Goal: Navigation & Orientation: Find specific page/section

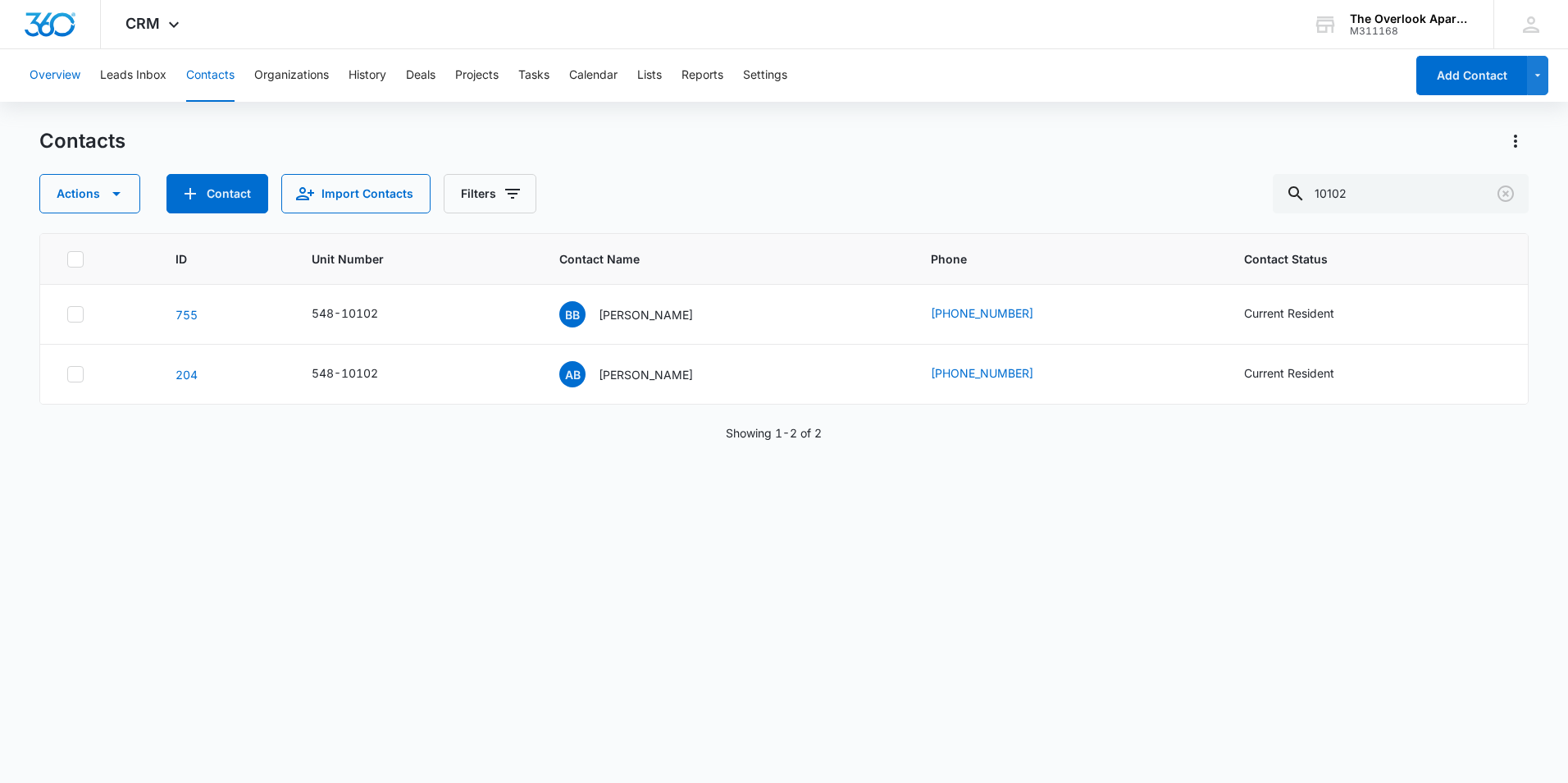
click at [37, 67] on button "Overview" at bounding box center [55, 75] width 51 height 53
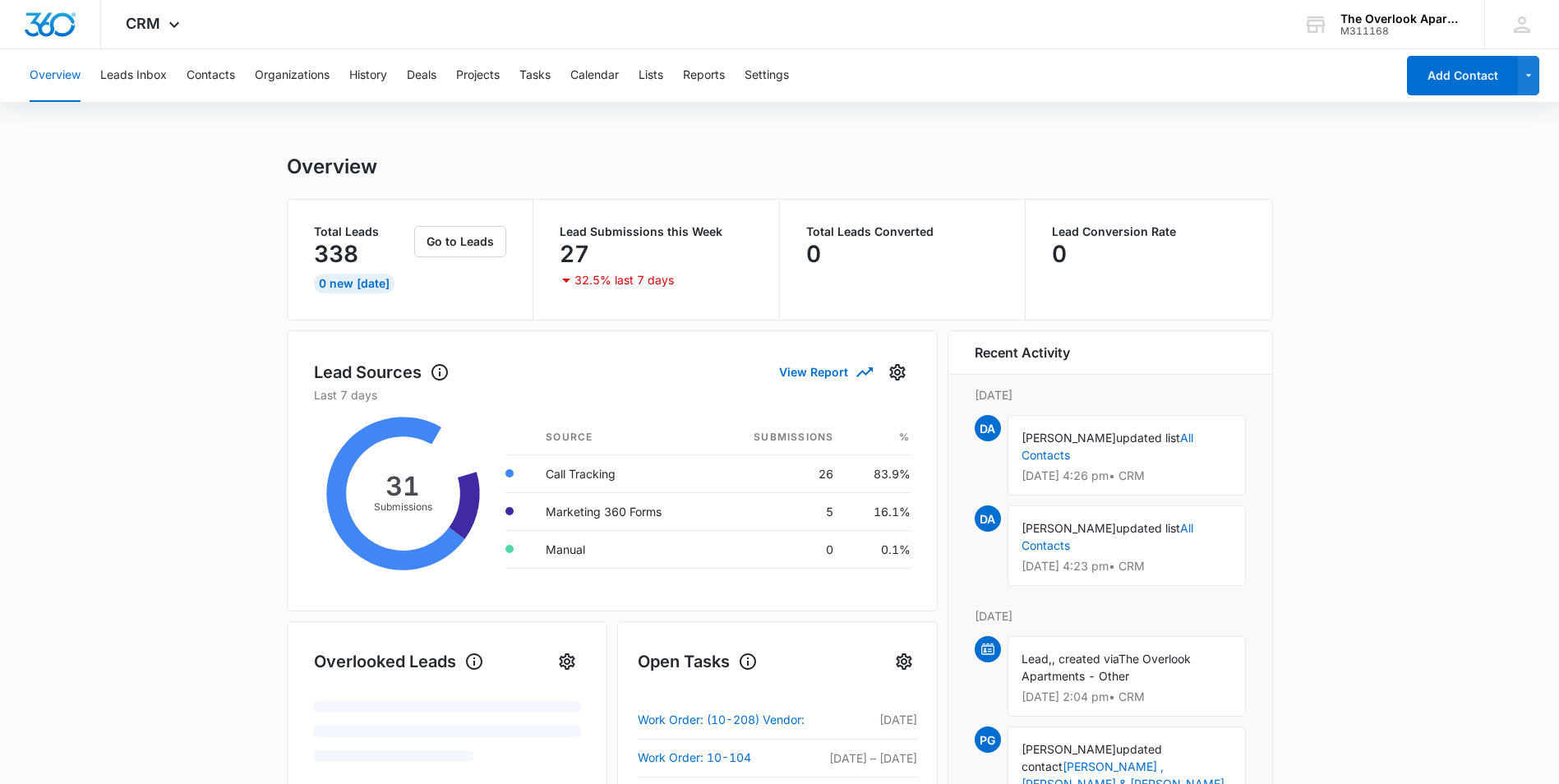
click at [246, 65] on div "Overview Leads Inbox Contacts Organizations History Deals Projects Tasks Calend…" at bounding box center [707, 75] width 1376 height 53
click at [210, 74] on button "Contacts" at bounding box center [211, 75] width 48 height 53
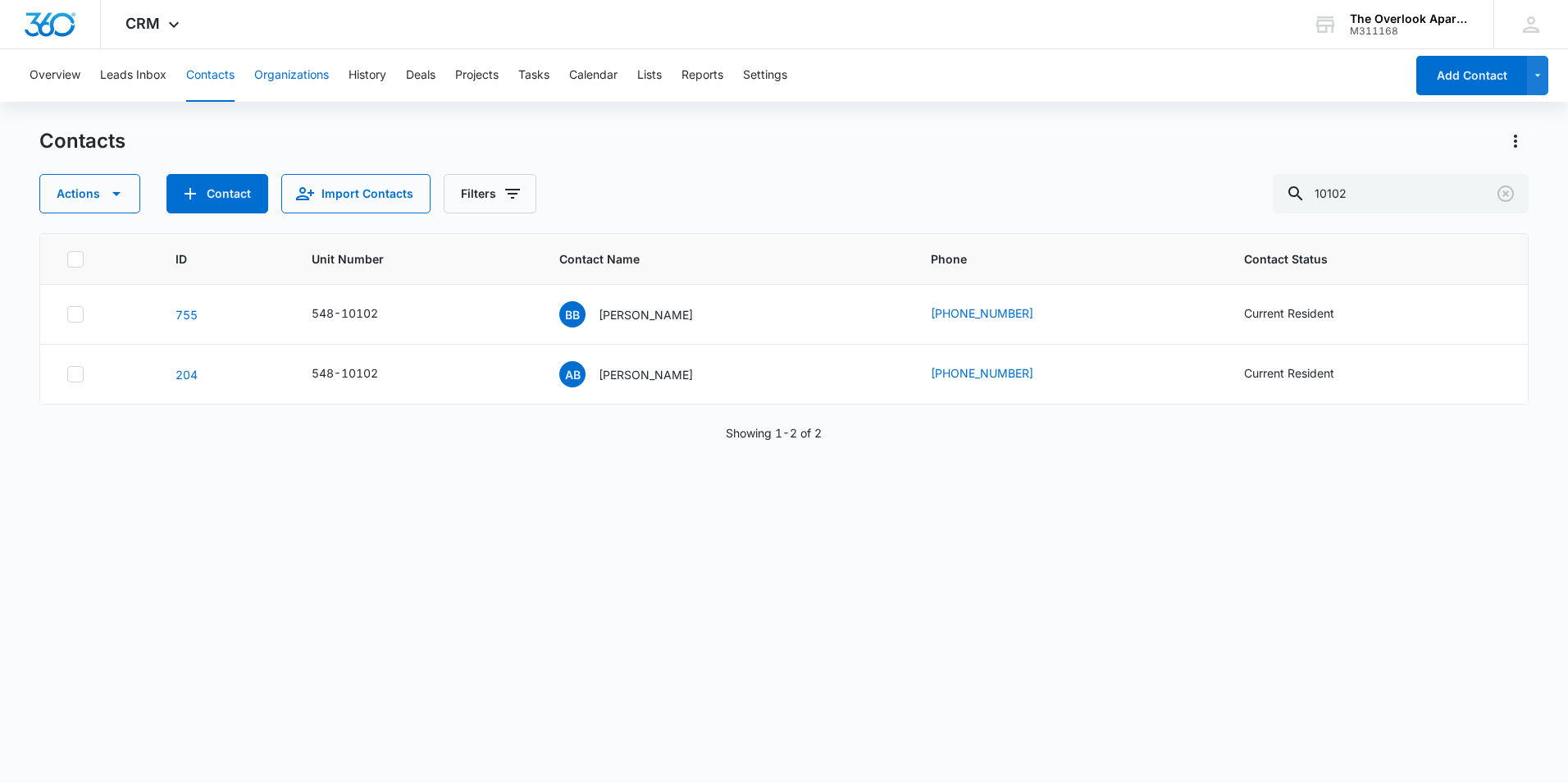
click at [277, 70] on button "Organizations" at bounding box center [291, 75] width 75 height 53
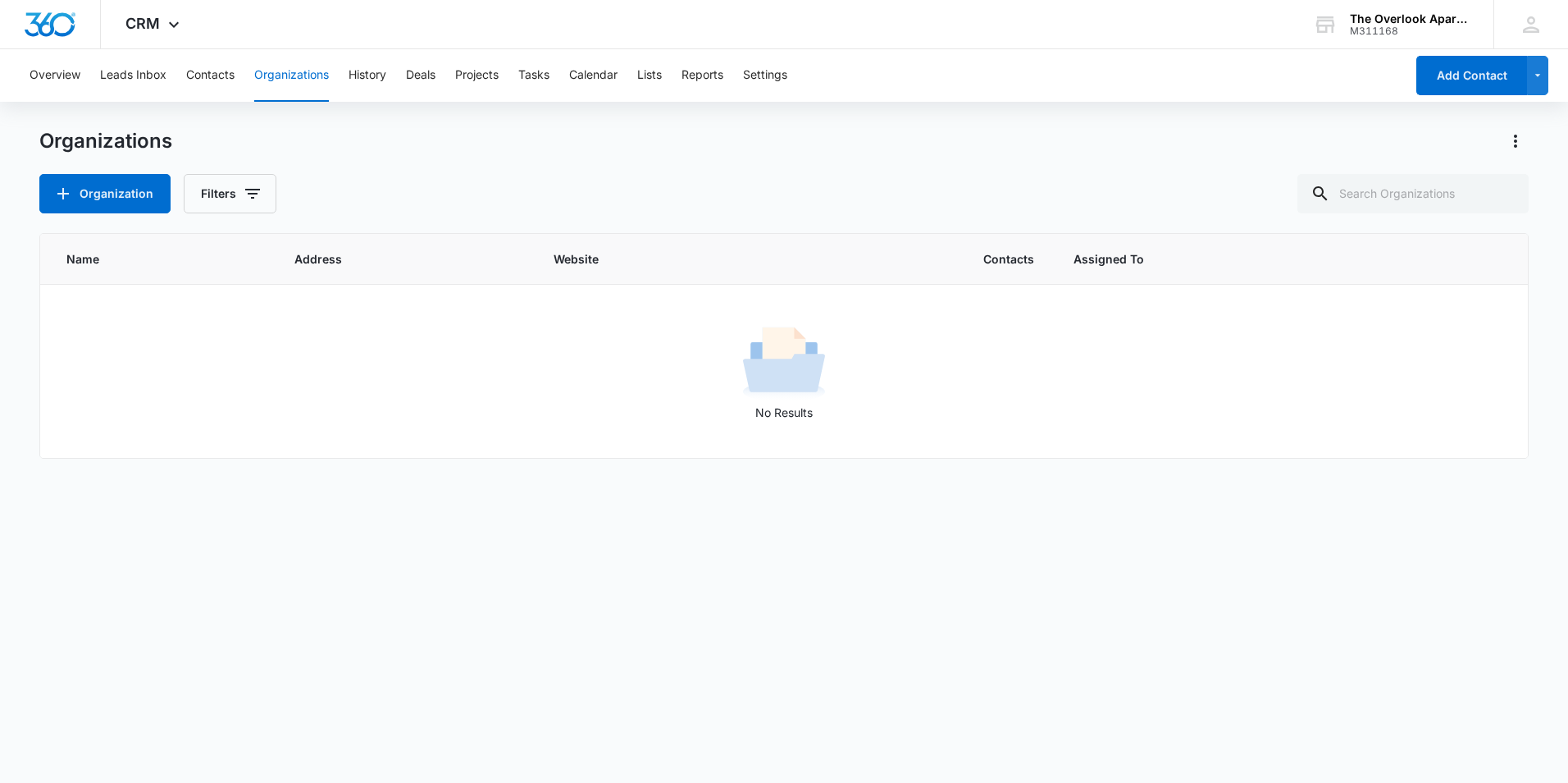
click at [388, 67] on div "Overview Leads Inbox Contacts Organizations History Deals Projects Tasks Calend…" at bounding box center [711, 75] width 1385 height 53
click at [380, 79] on button "History" at bounding box center [367, 75] width 37 height 53
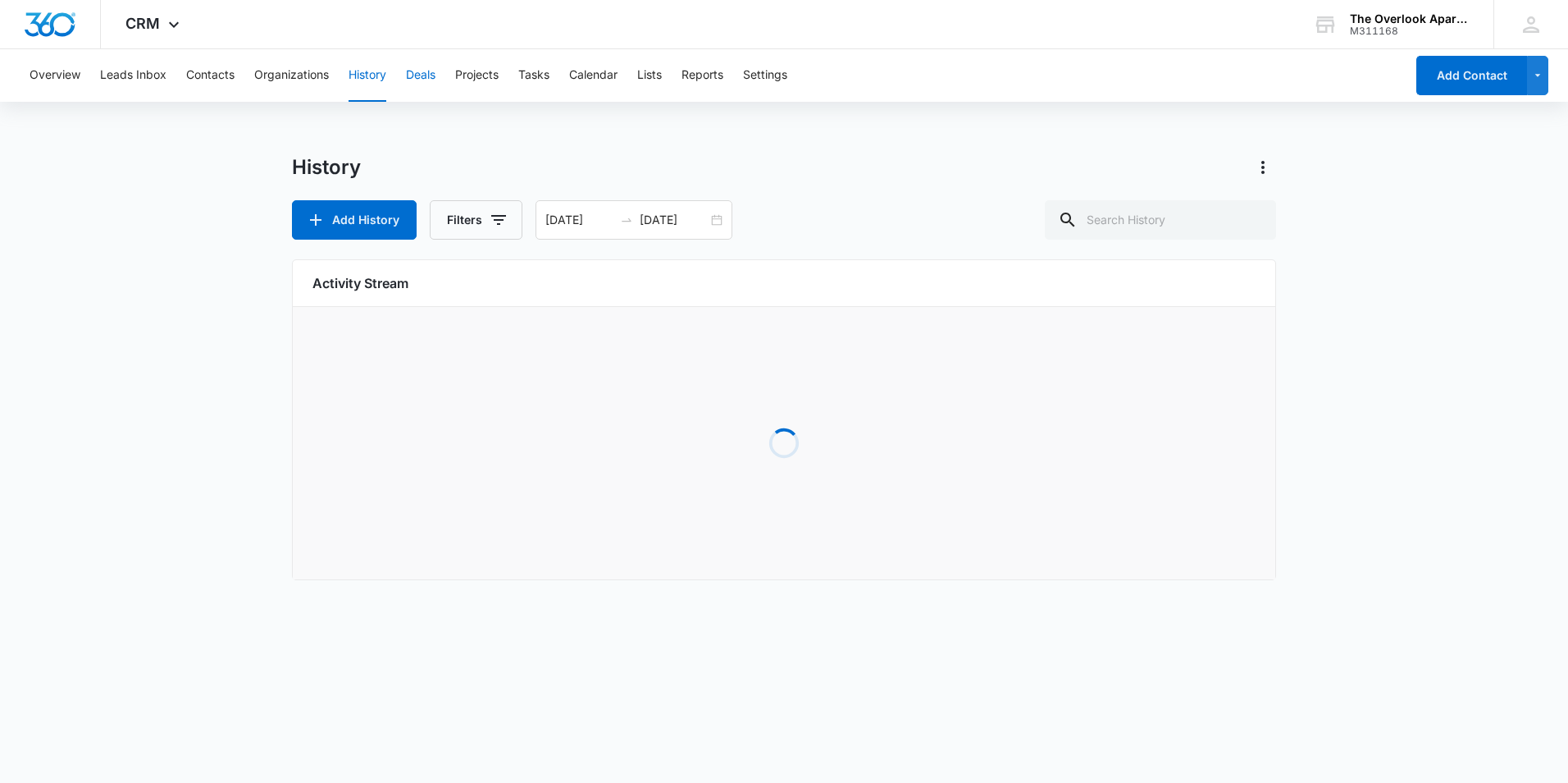
click at [419, 78] on button "Deals" at bounding box center [420, 75] width 30 height 53
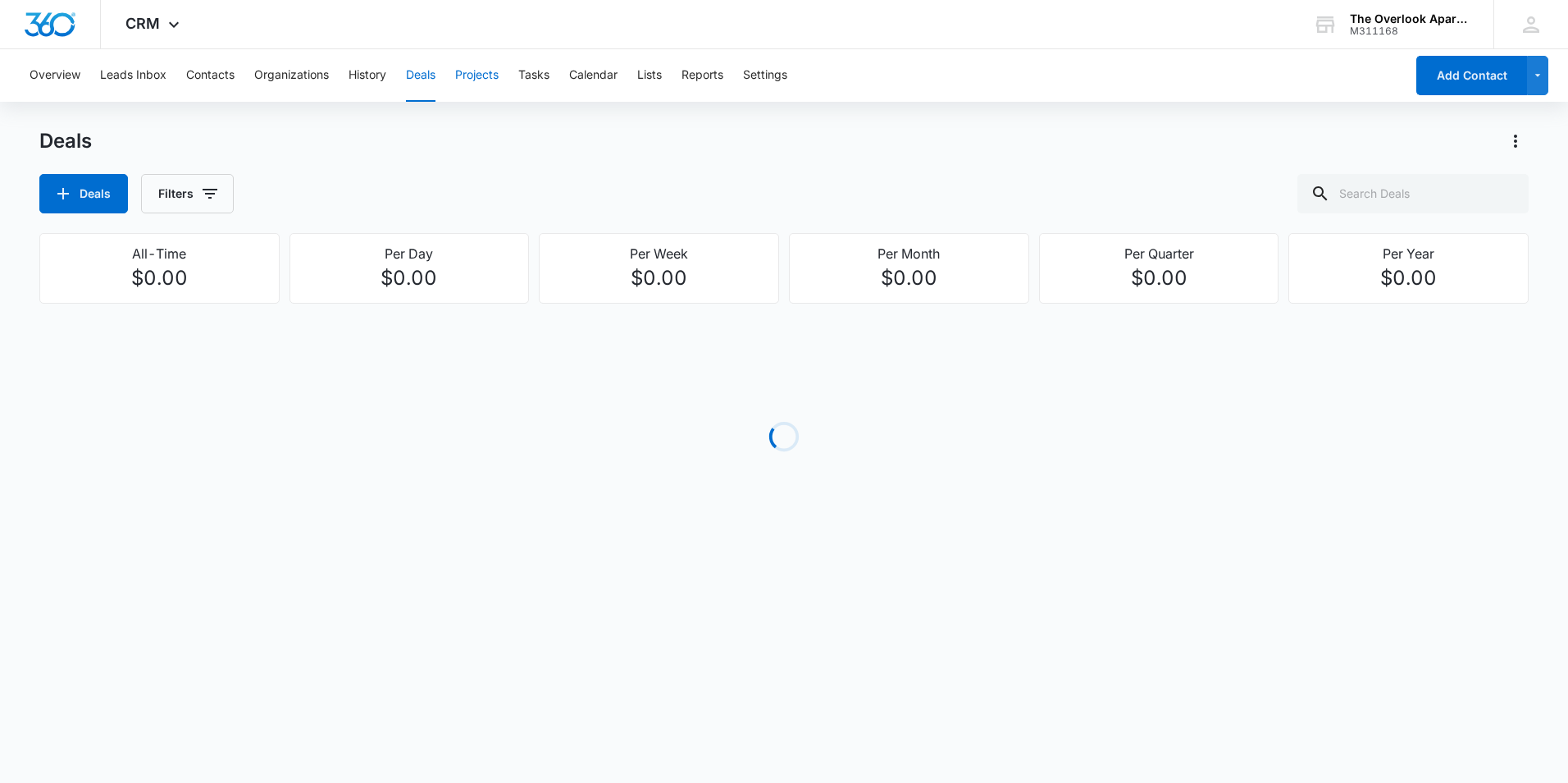
click at [471, 74] on button "Projects" at bounding box center [476, 75] width 43 height 53
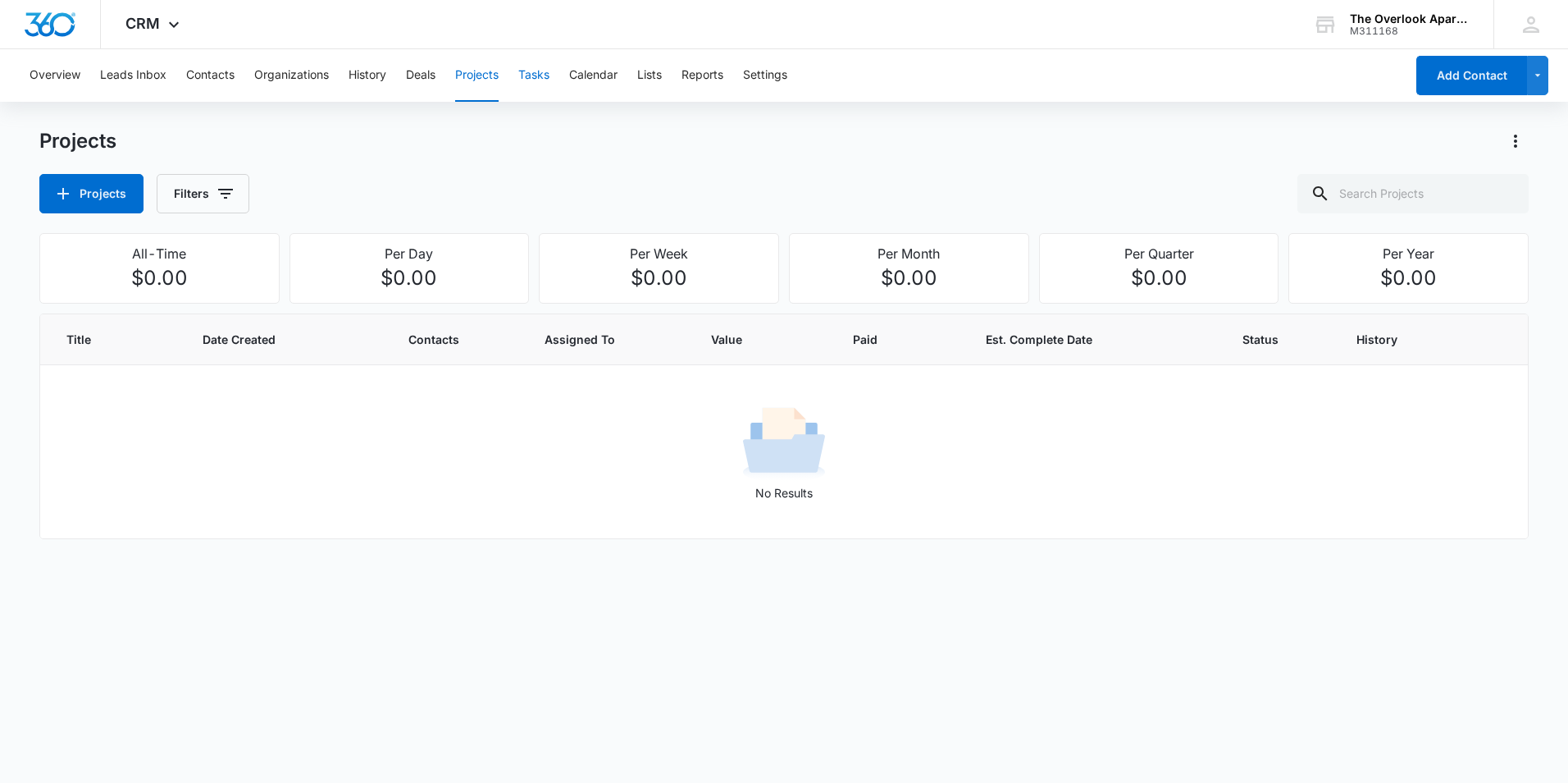
click at [530, 76] on button "Tasks" at bounding box center [534, 75] width 31 height 53
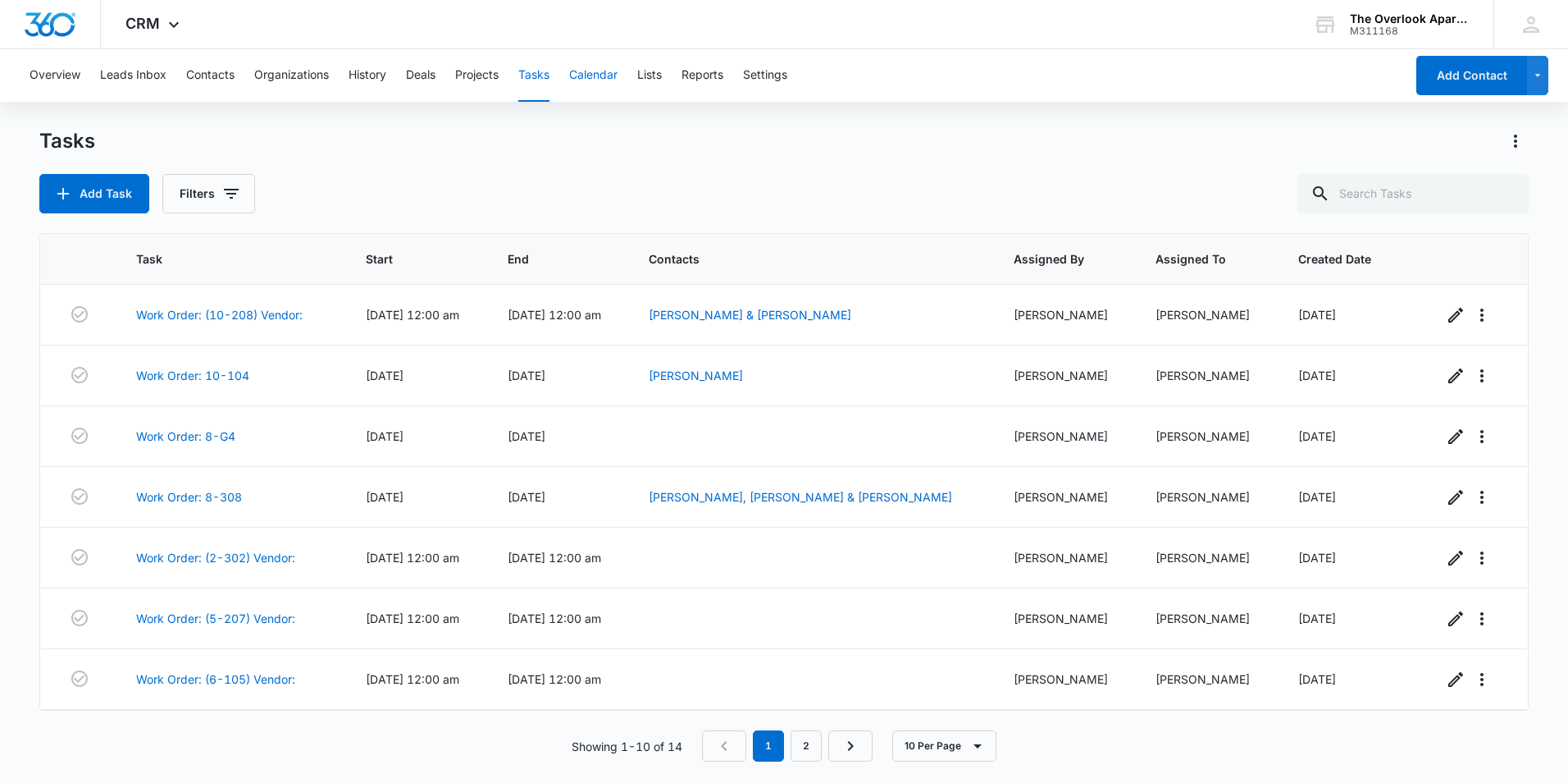
click at [604, 82] on button "Calendar" at bounding box center [593, 75] width 48 height 53
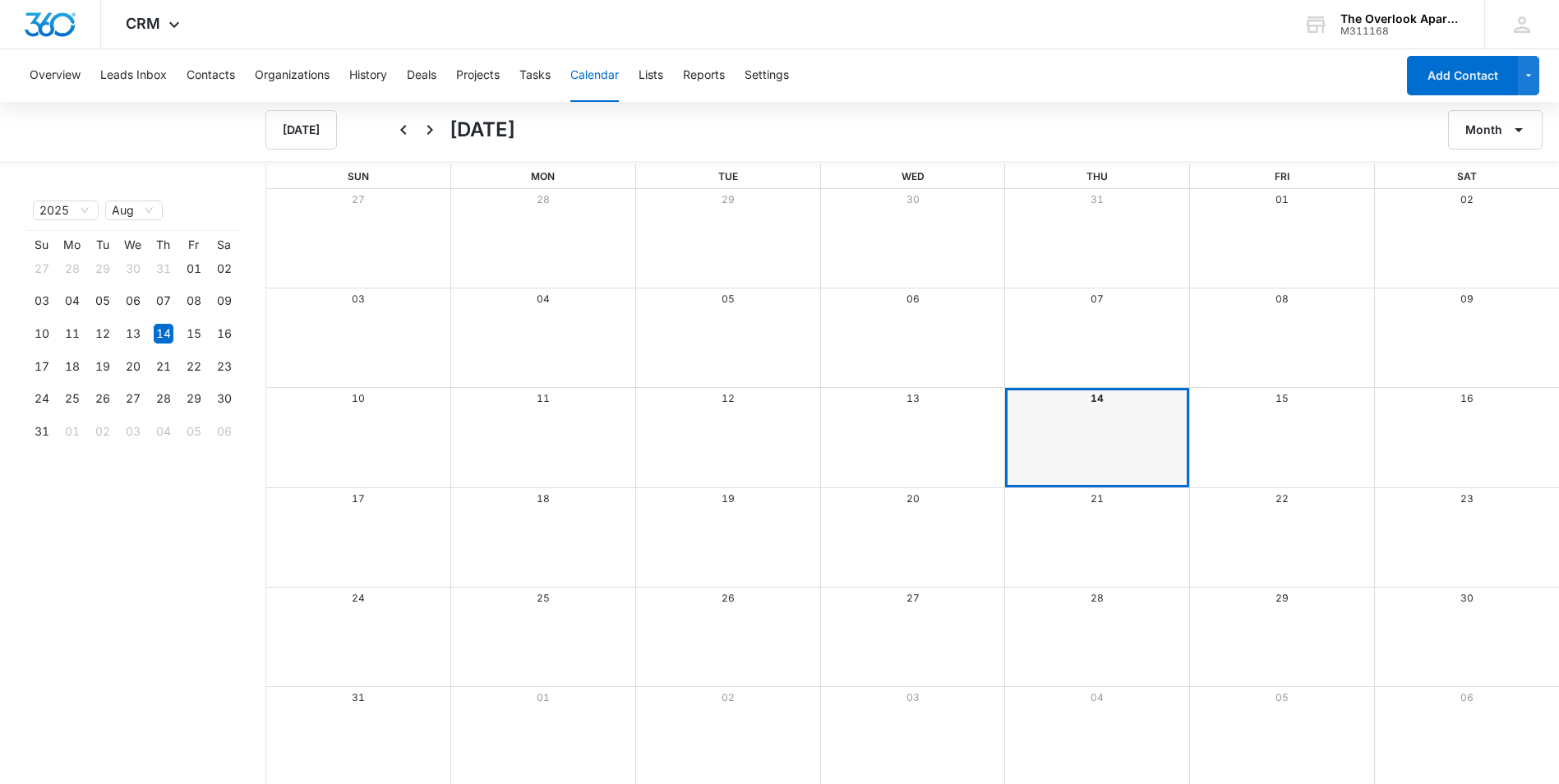
click at [679, 80] on div "Overview Leads Inbox Contacts Organizations History Deals Projects Tasks Calend…" at bounding box center [707, 75] width 1376 height 53
click at [663, 66] on button "Lists" at bounding box center [651, 75] width 25 height 53
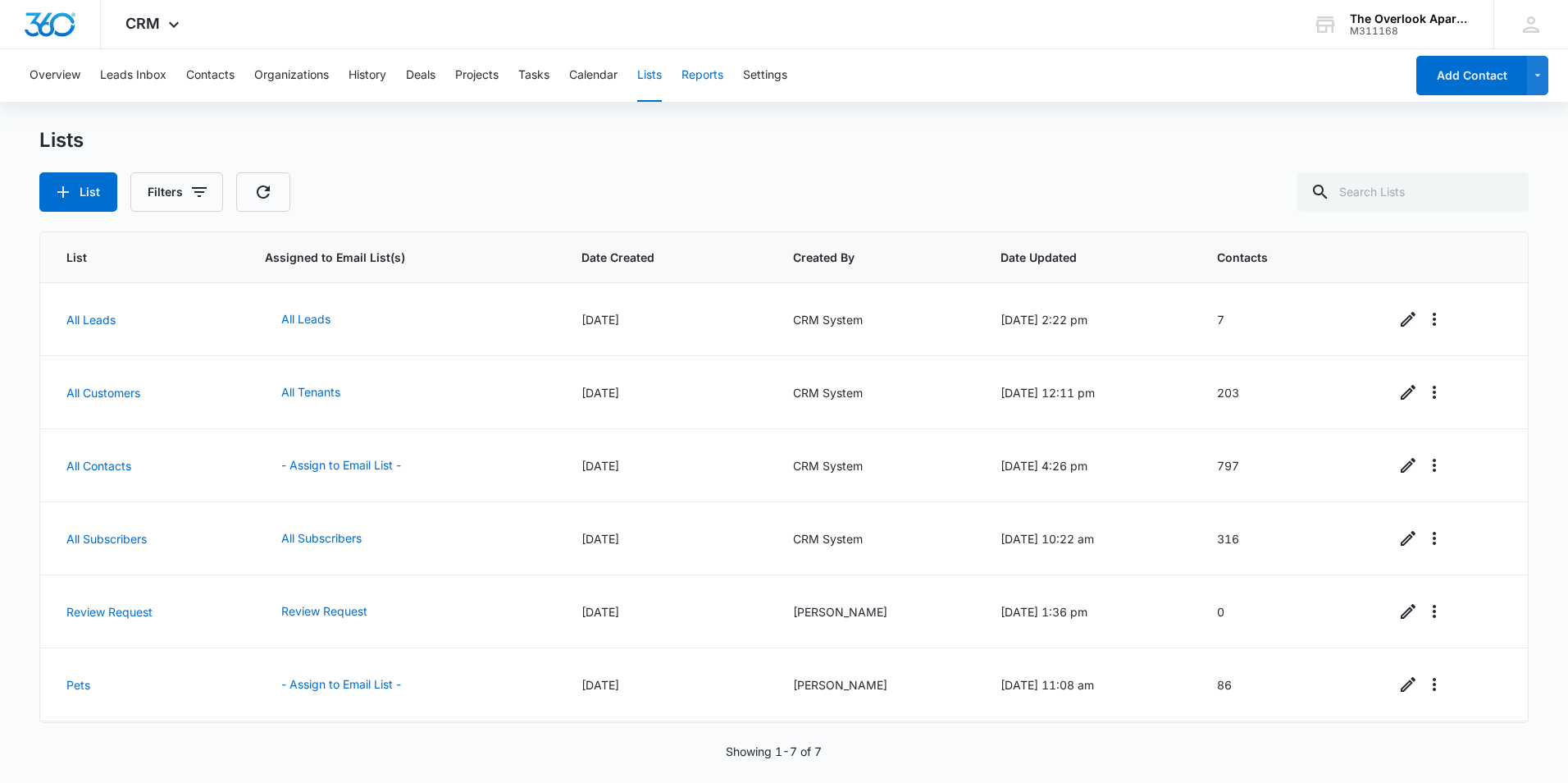
click at [711, 76] on button "Reports" at bounding box center [703, 75] width 42 height 53
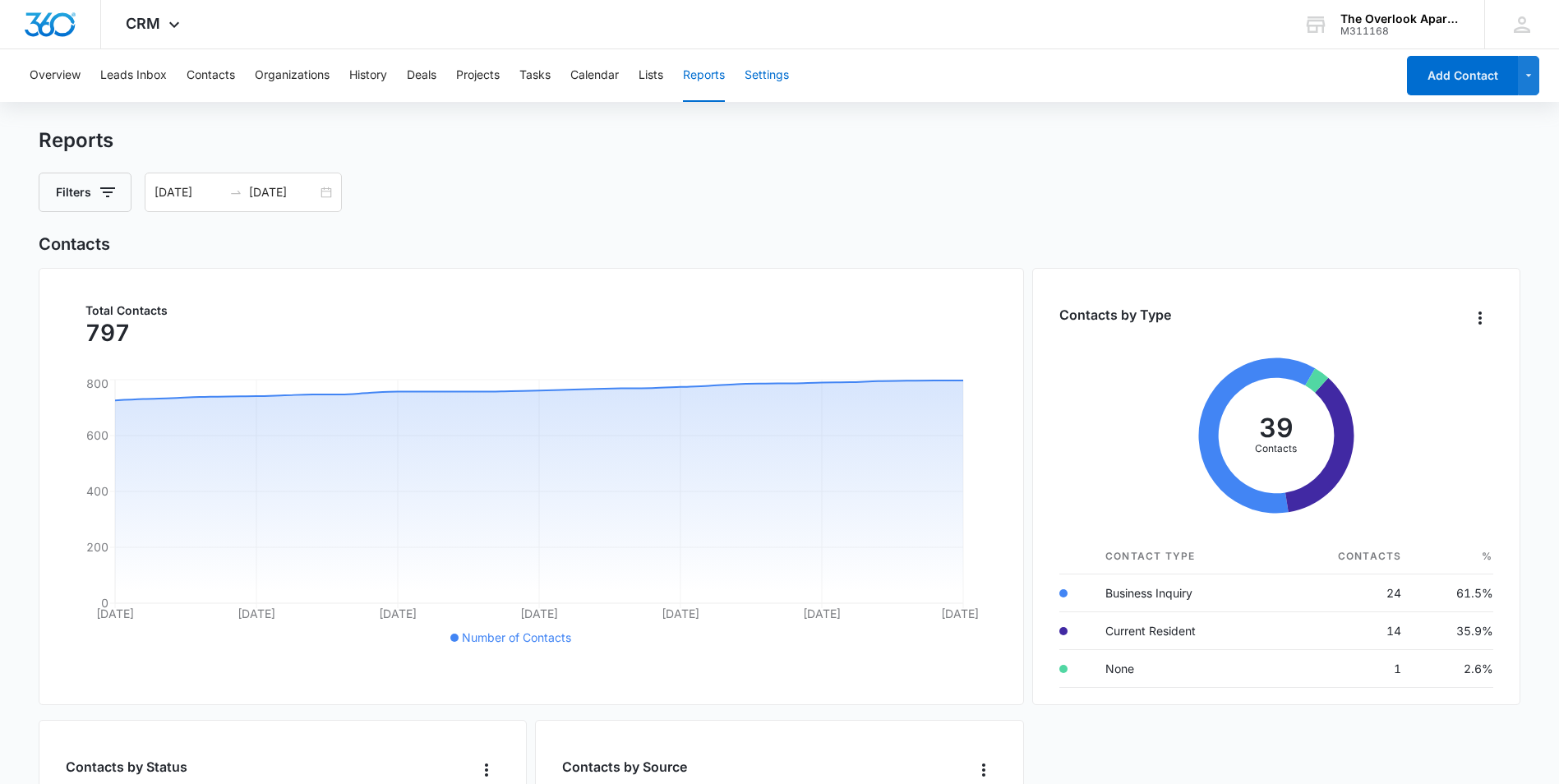
click at [780, 61] on button "Settings" at bounding box center [767, 75] width 44 height 53
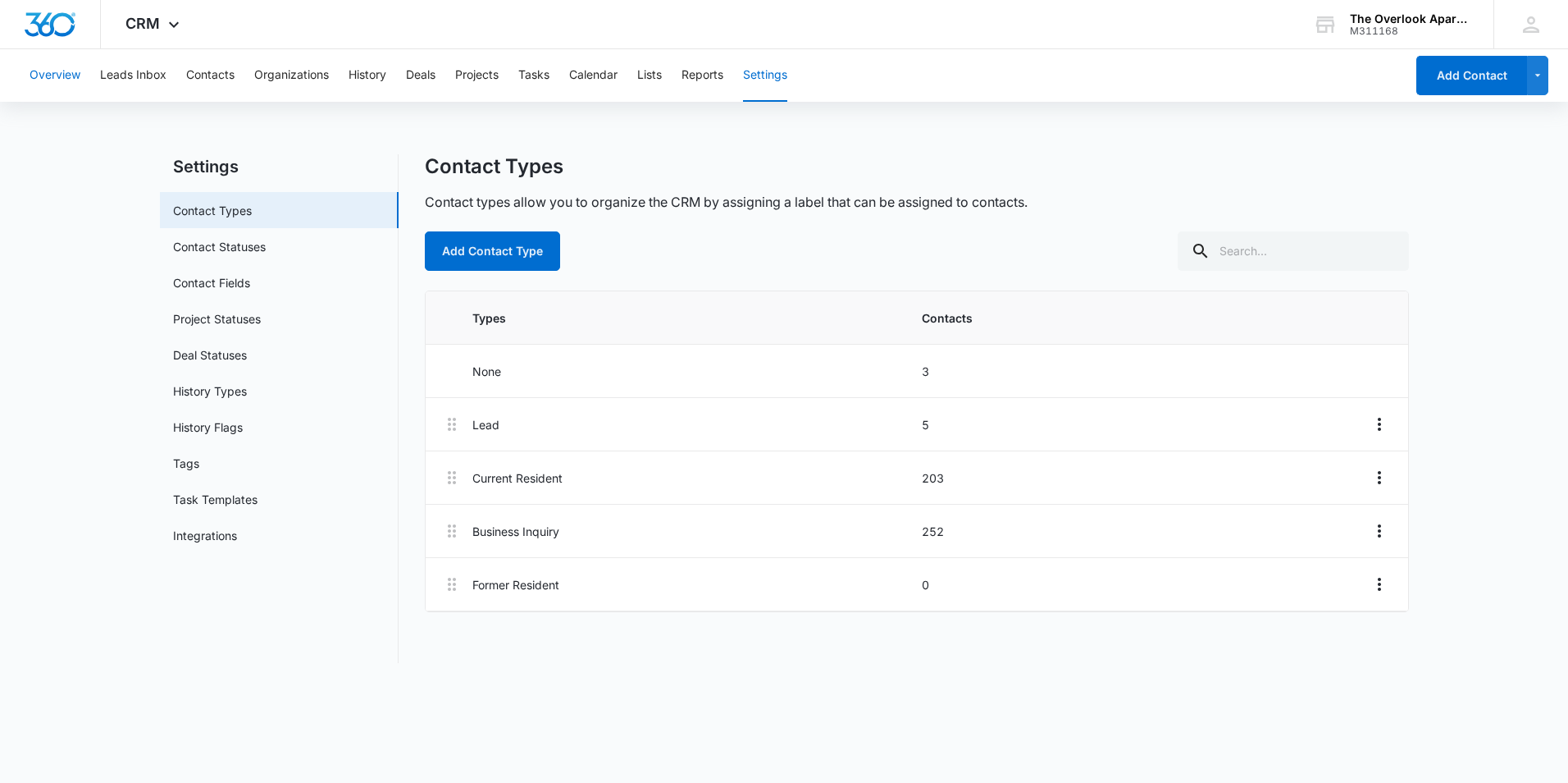
click at [71, 75] on button "Overview" at bounding box center [55, 75] width 51 height 53
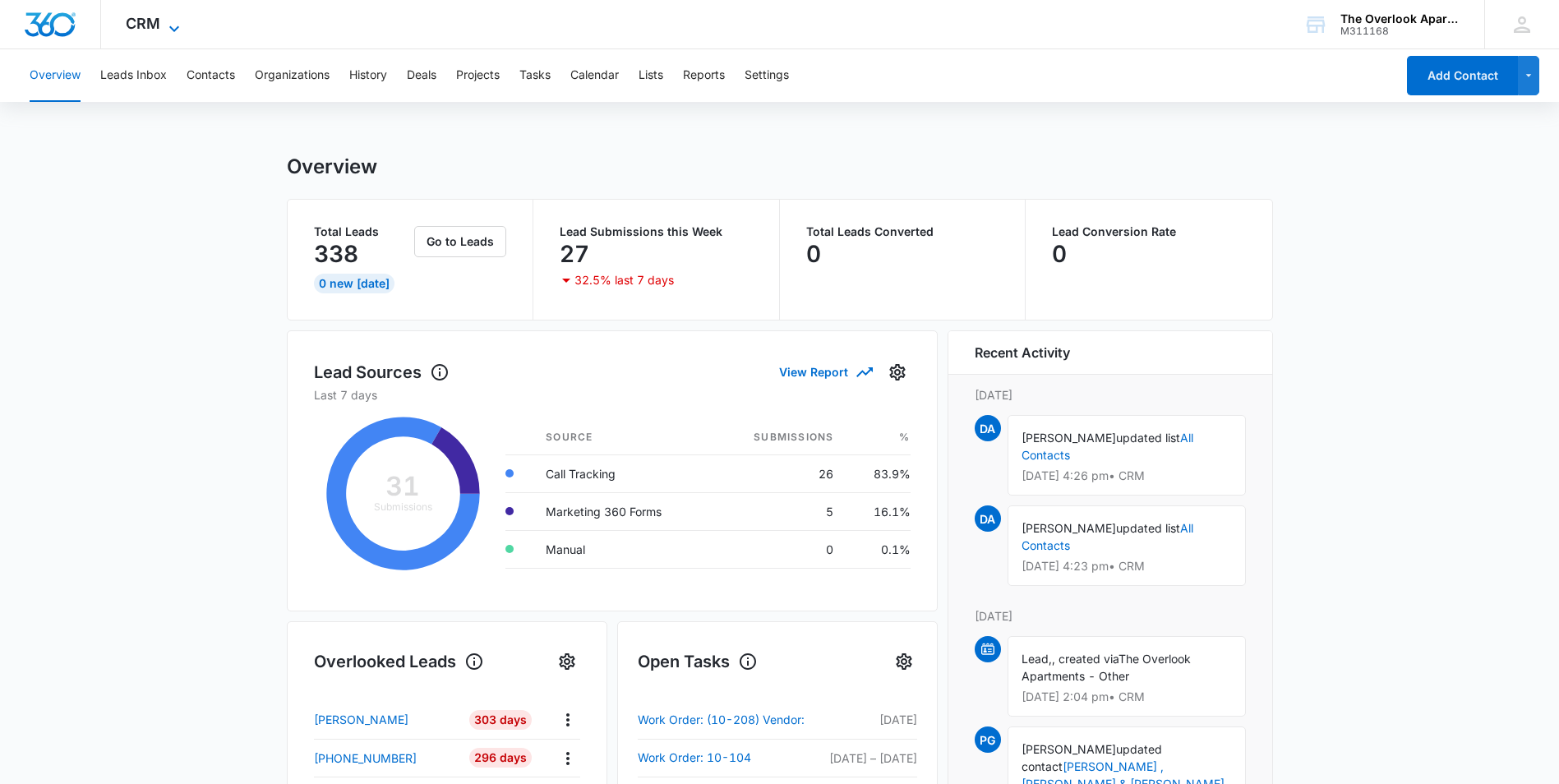
click at [127, 26] on span "CRM" at bounding box center [144, 23] width 35 height 17
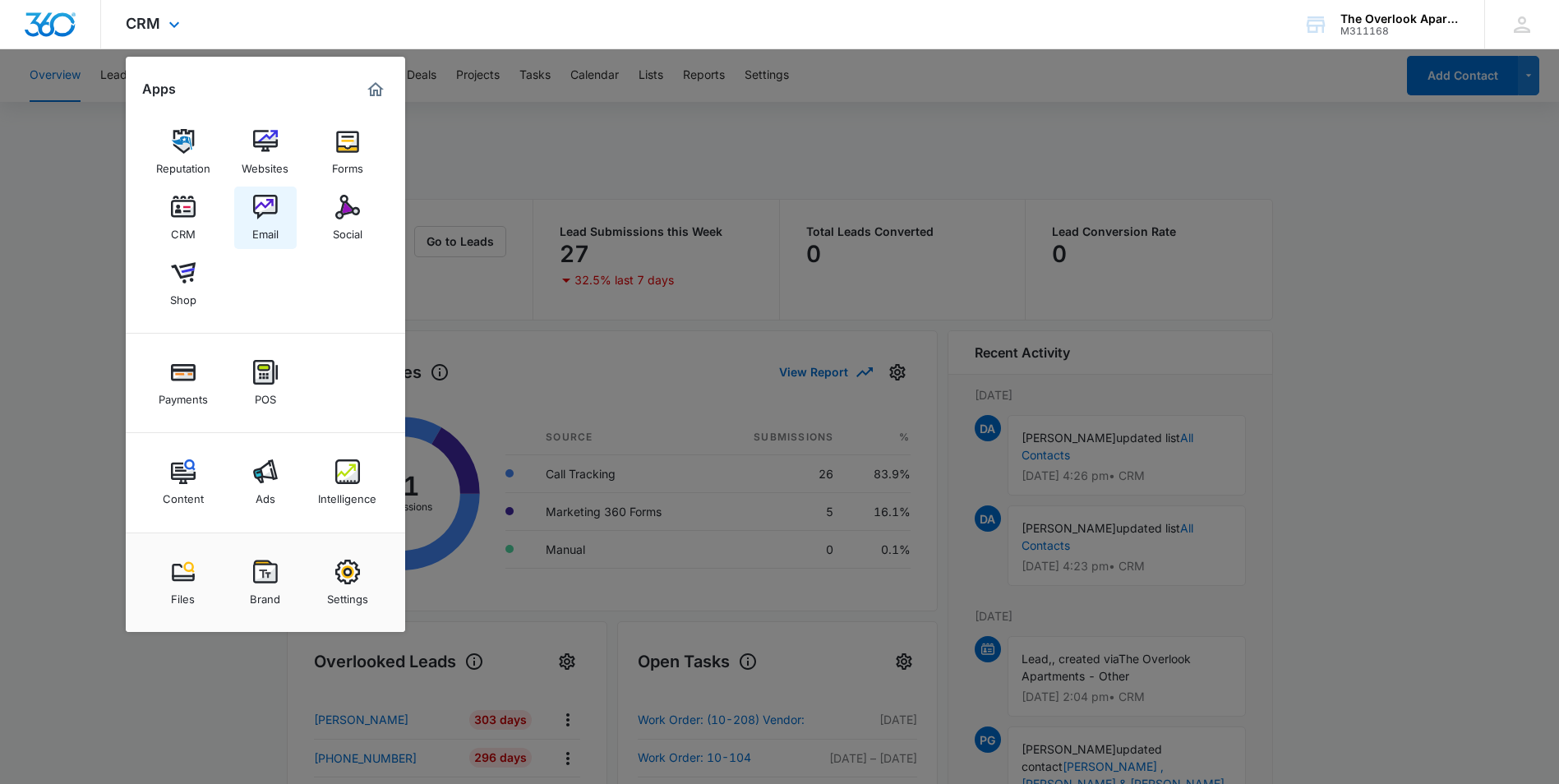
click at [284, 216] on link "Email" at bounding box center [265, 218] width 63 height 63
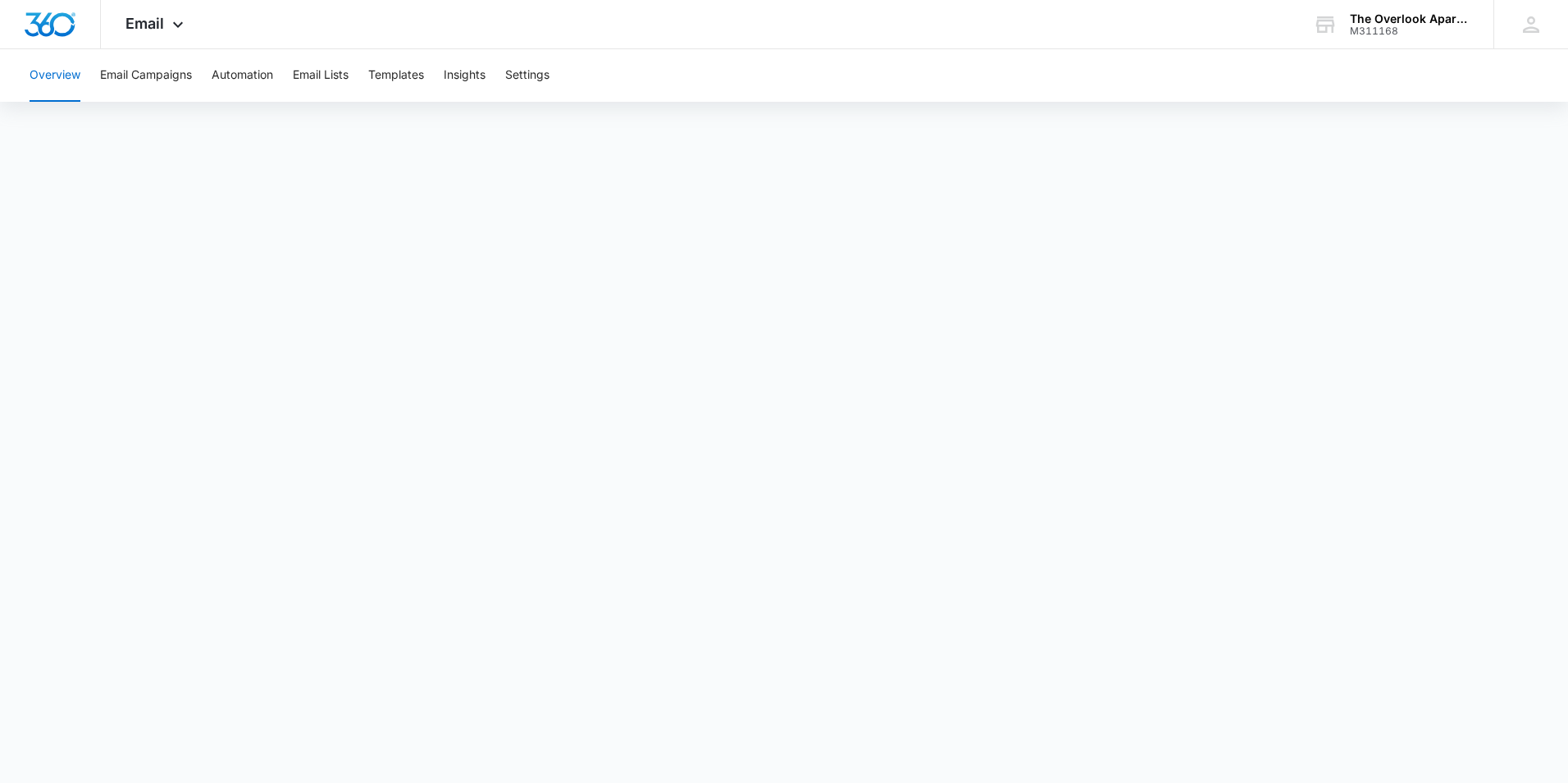
click at [56, 70] on button "Overview" at bounding box center [55, 75] width 51 height 53
click at [128, 81] on button "Email Campaigns" at bounding box center [146, 75] width 92 height 53
